Goal: Task Accomplishment & Management: Manage account settings

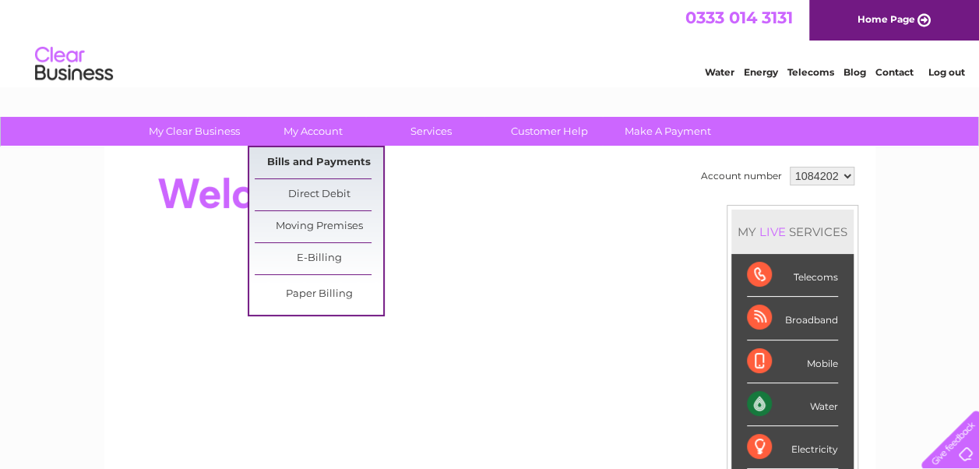
click at [352, 165] on link "Bills and Payments" at bounding box center [319, 162] width 128 height 31
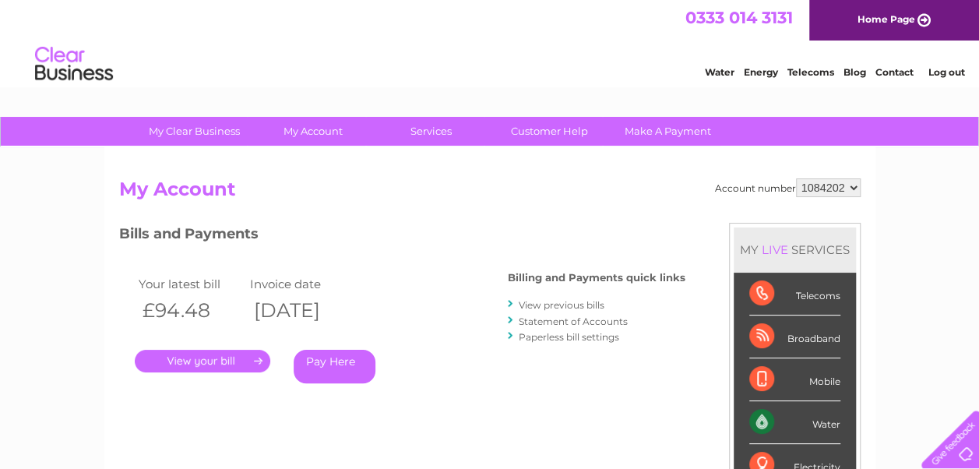
click at [220, 364] on link "." at bounding box center [202, 361] width 135 height 23
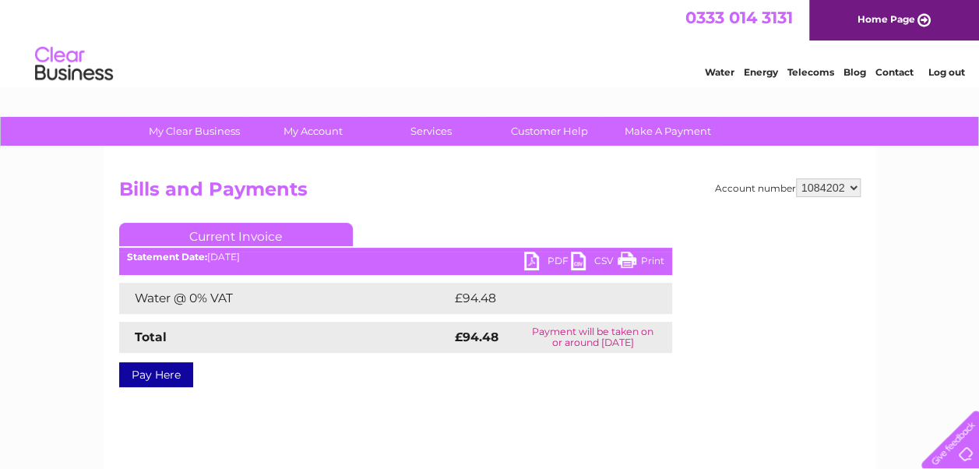
click at [540, 265] on link "PDF" at bounding box center [547, 262] width 47 height 23
